Goal: Browse casually

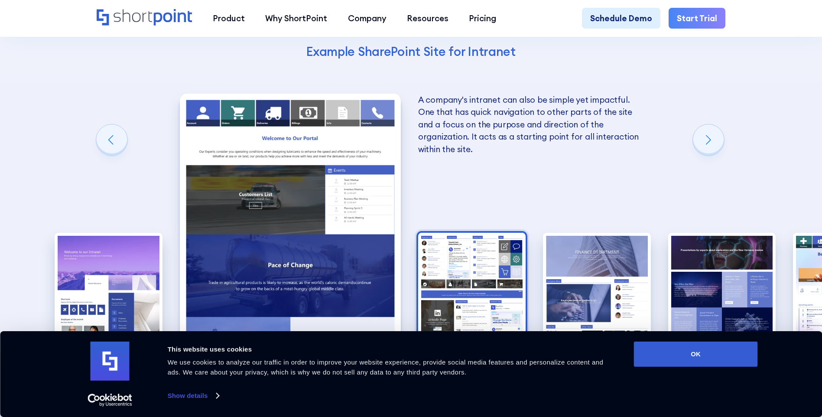
scroll to position [1474, 0]
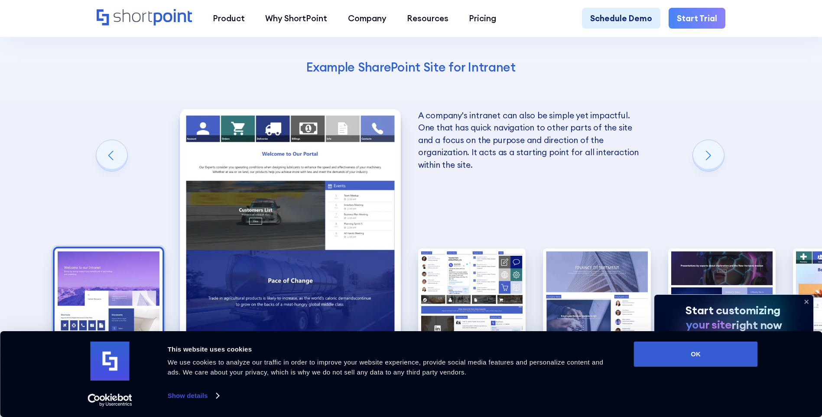
click at [113, 248] on img "1 / 10" at bounding box center [109, 314] width 108 height 132
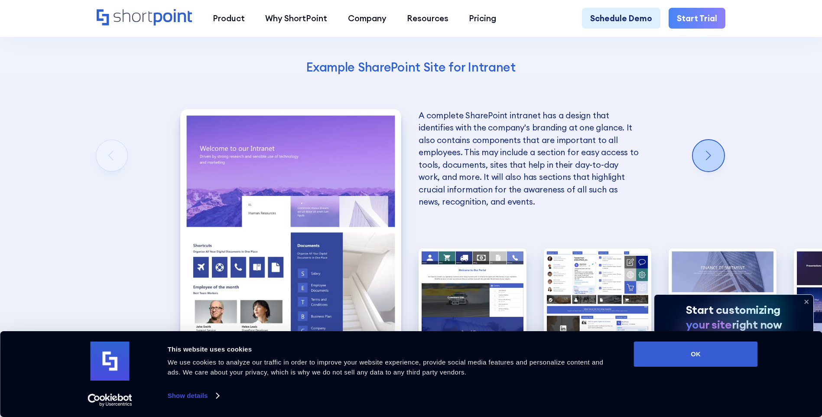
click at [718, 140] on div "Next slide" at bounding box center [708, 155] width 31 height 31
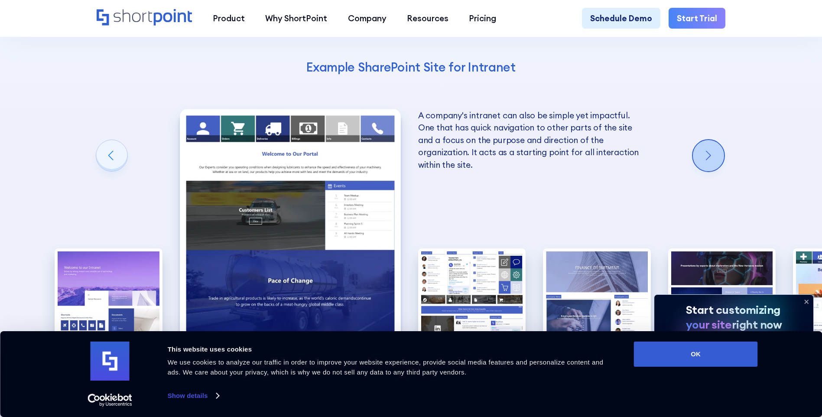
click at [718, 140] on div "Next slide" at bounding box center [708, 155] width 31 height 31
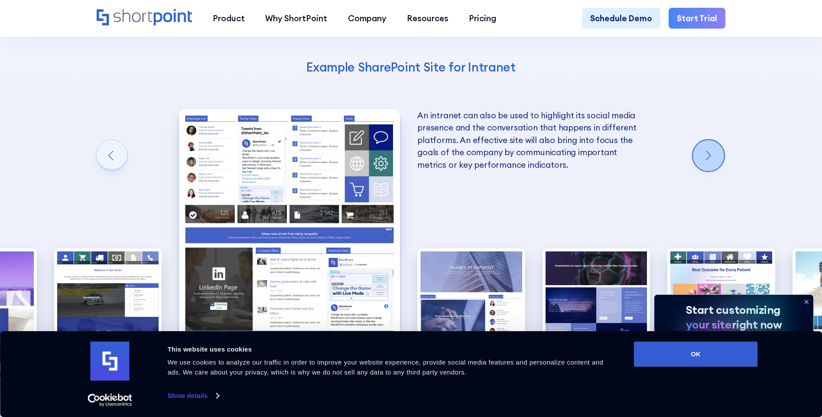
click at [718, 140] on div "Next slide" at bounding box center [708, 155] width 31 height 31
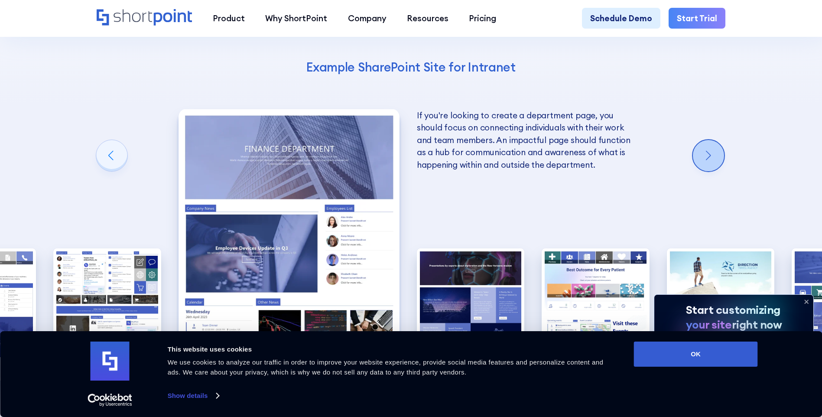
click at [718, 140] on div "Next slide" at bounding box center [708, 155] width 31 height 31
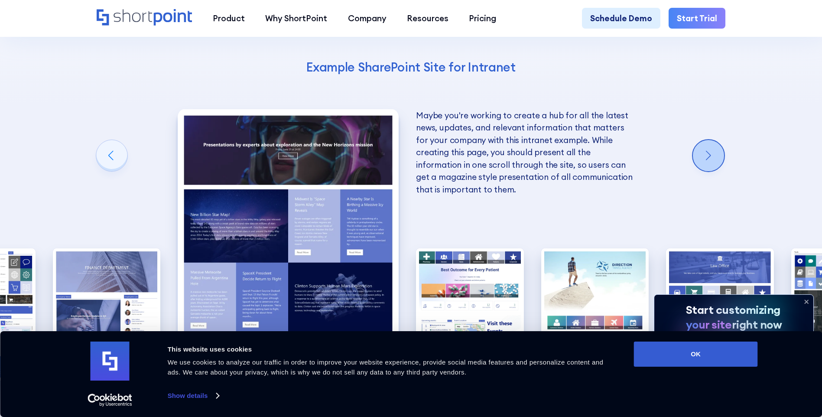
click at [718, 140] on div "Next slide" at bounding box center [708, 155] width 31 height 31
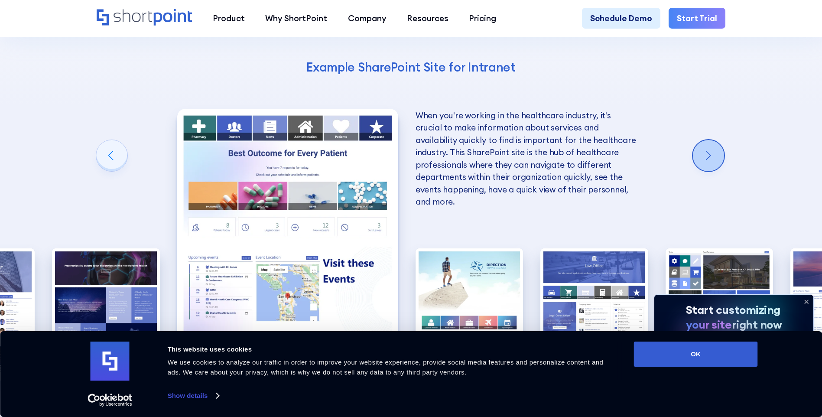
click at [718, 140] on div "Next slide" at bounding box center [708, 155] width 31 height 31
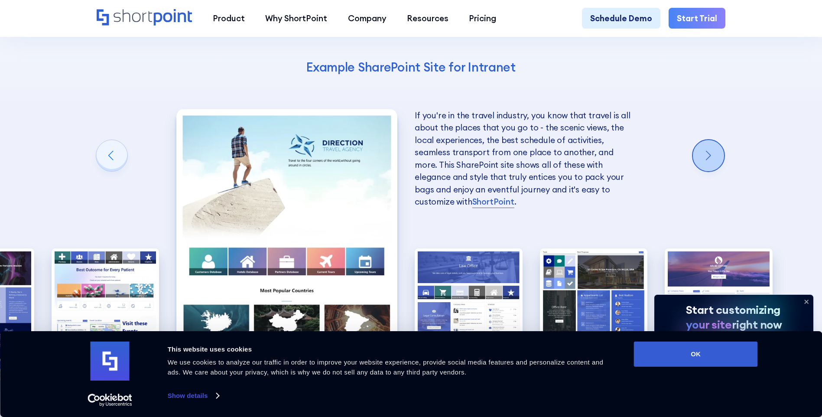
click at [718, 140] on div "Next slide" at bounding box center [708, 155] width 31 height 31
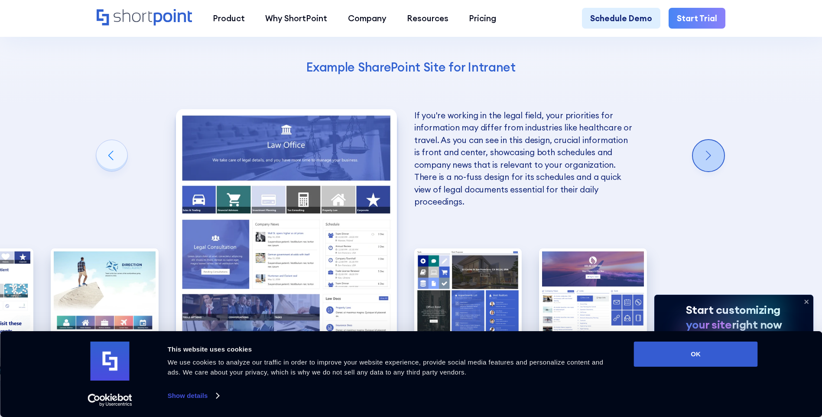
click at [718, 140] on div "Next slide" at bounding box center [708, 155] width 31 height 31
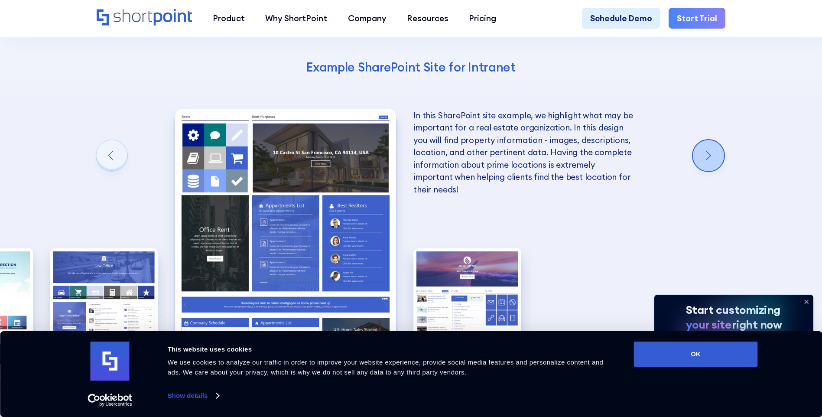
click at [718, 140] on div "Next slide" at bounding box center [708, 155] width 31 height 31
